Goal: Task Accomplishment & Management: Use online tool/utility

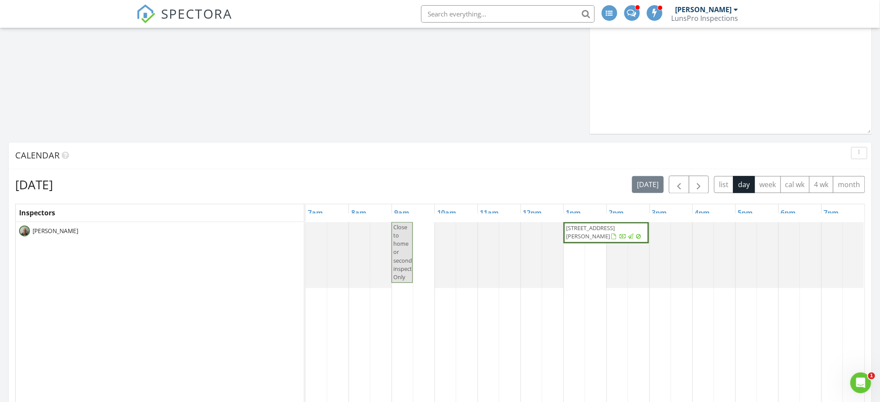
scroll to position [474, 0]
click at [856, 184] on button "month" at bounding box center [849, 184] width 32 height 17
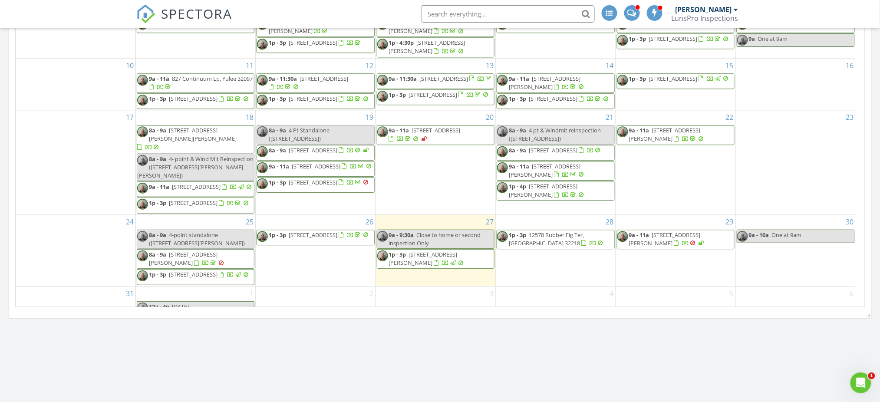
scroll to position [724, 0]
click at [679, 231] on span "650 Bearing Pt Ln, Yulee 32097" at bounding box center [665, 239] width 72 height 16
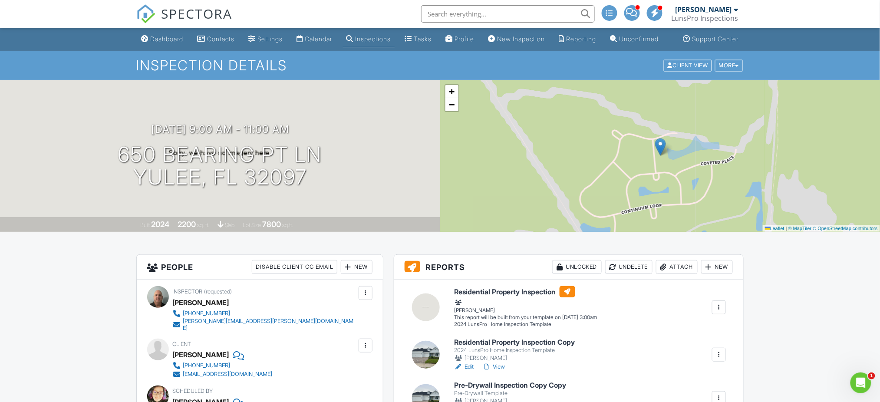
click at [443, 16] on input "text" at bounding box center [508, 13] width 174 height 17
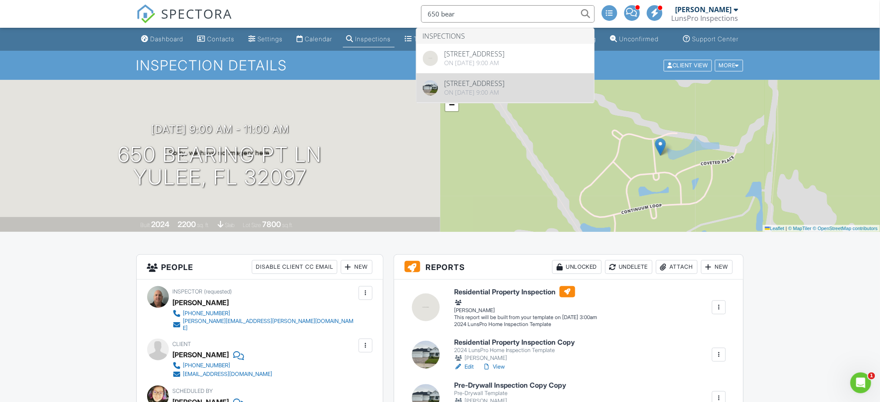
type input "650 bear"
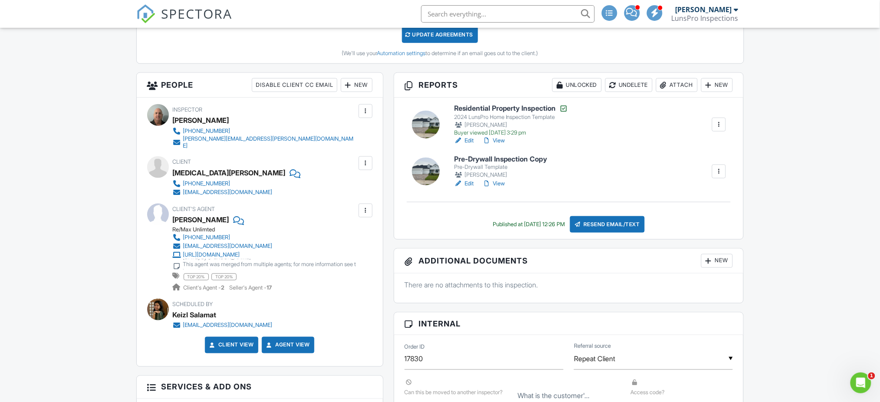
scroll to position [273, 0]
click at [501, 145] on link "View" at bounding box center [493, 141] width 23 height 9
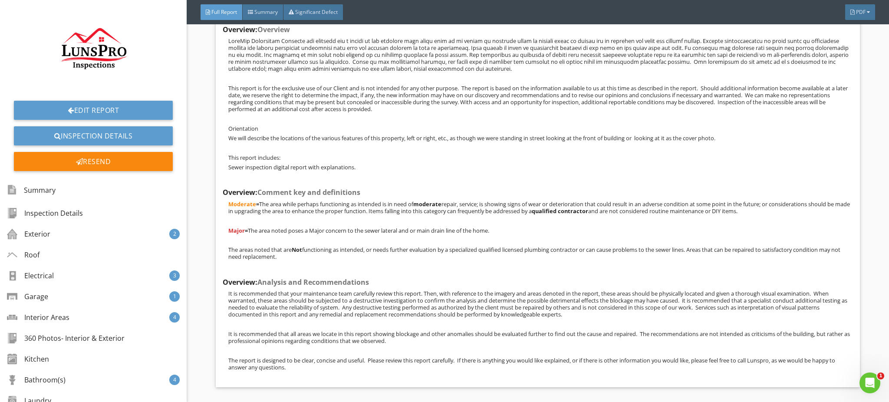
scroll to position [14240, 0]
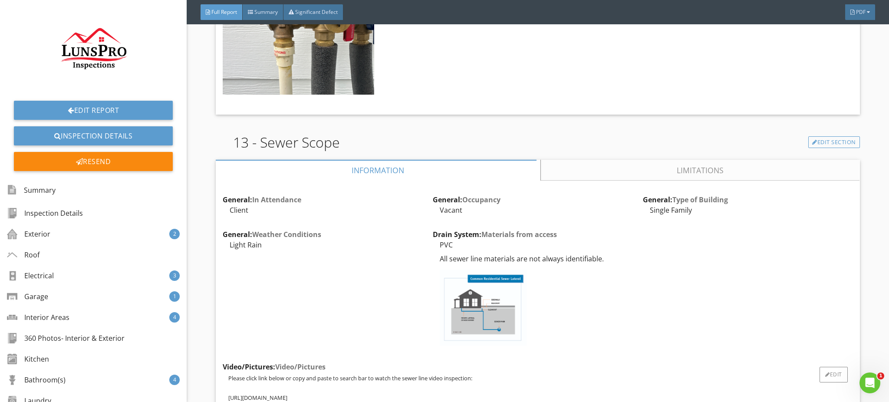
drag, startPoint x: 372, startPoint y: 286, endPoint x: 226, endPoint y: 286, distance: 146.3
copy p "[URL][DOMAIN_NAME]"
